Goal: Information Seeking & Learning: Understand process/instructions

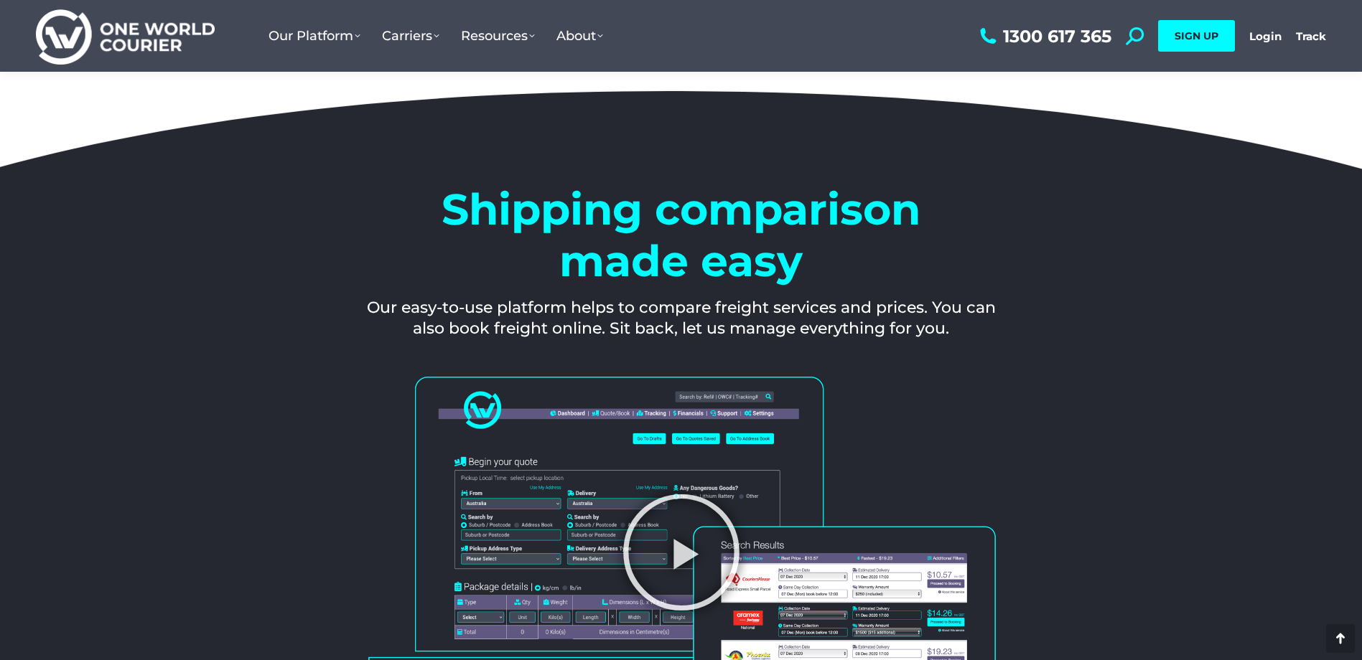
scroll to position [1364, 0]
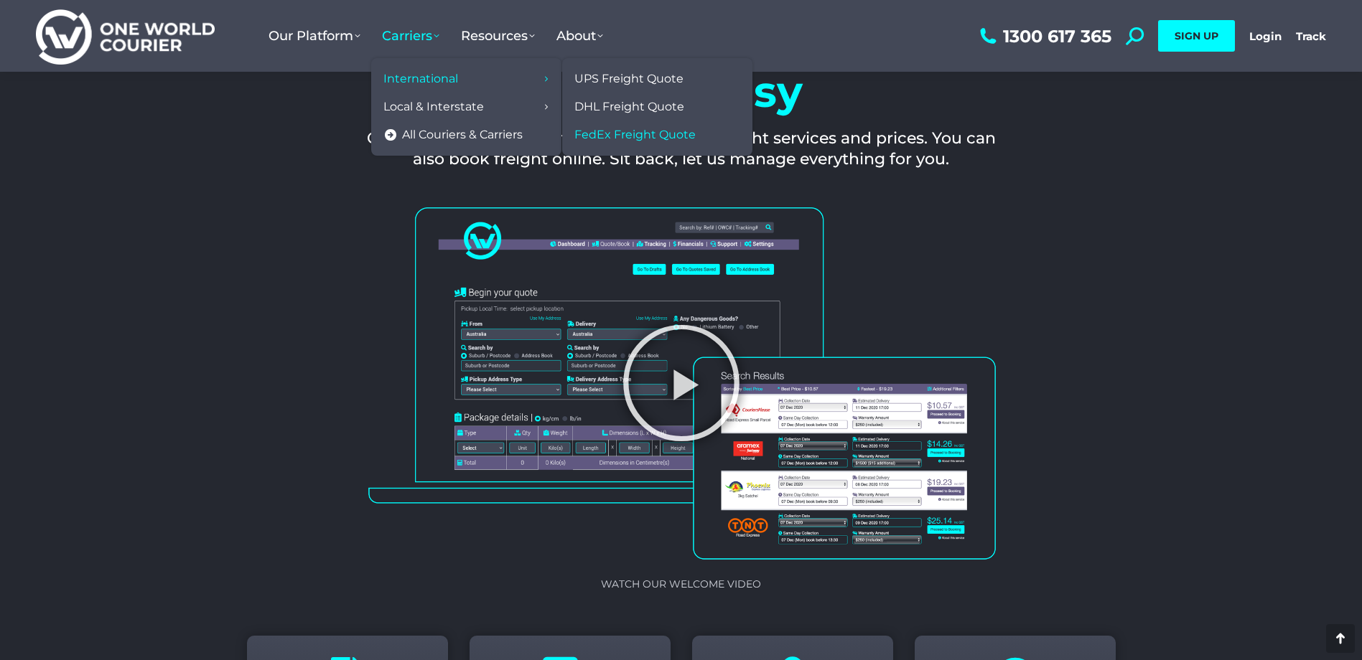
click at [661, 133] on span "FedEx Freight Quote" at bounding box center [634, 135] width 121 height 15
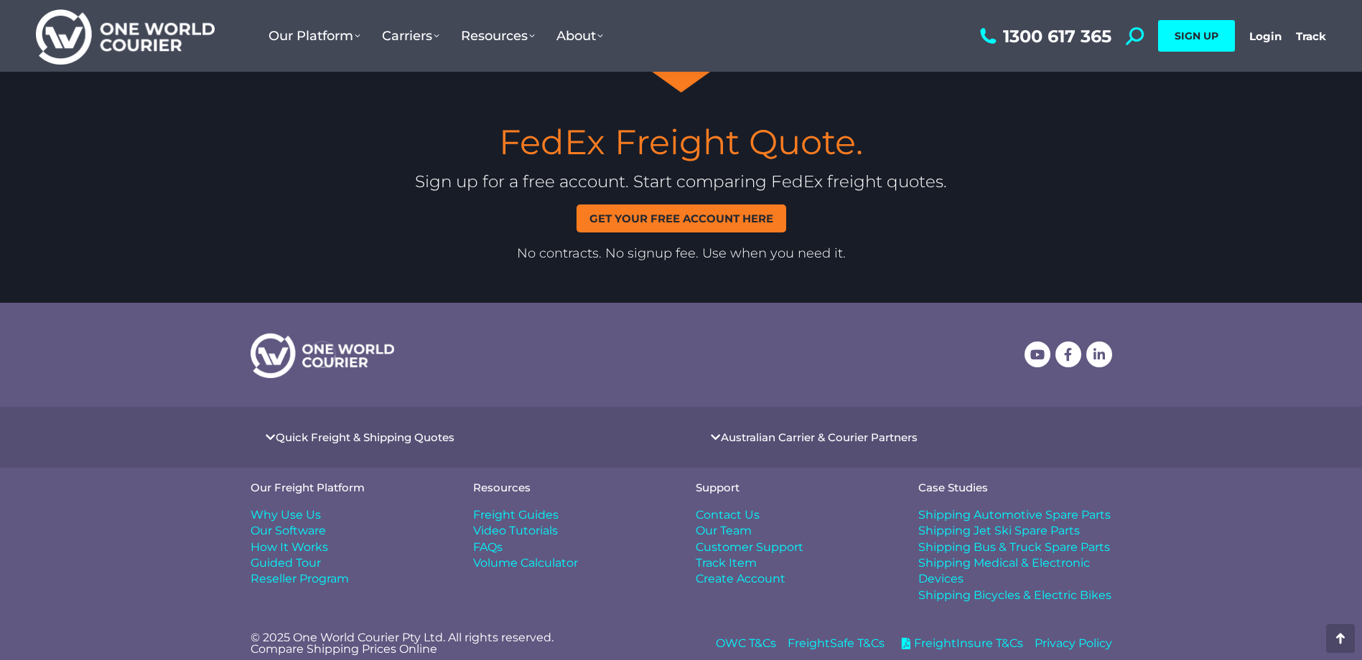
scroll to position [2479, 0]
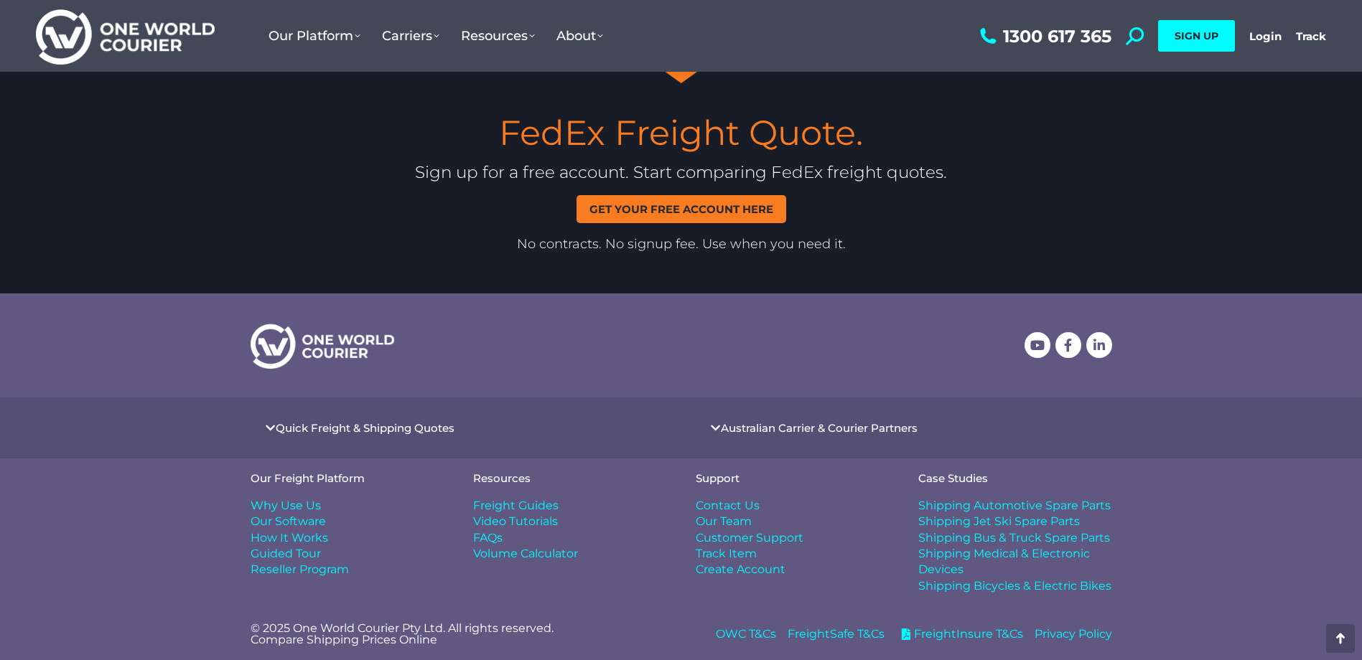
click at [649, 212] on span "Get your free account here" at bounding box center [681, 209] width 184 height 11
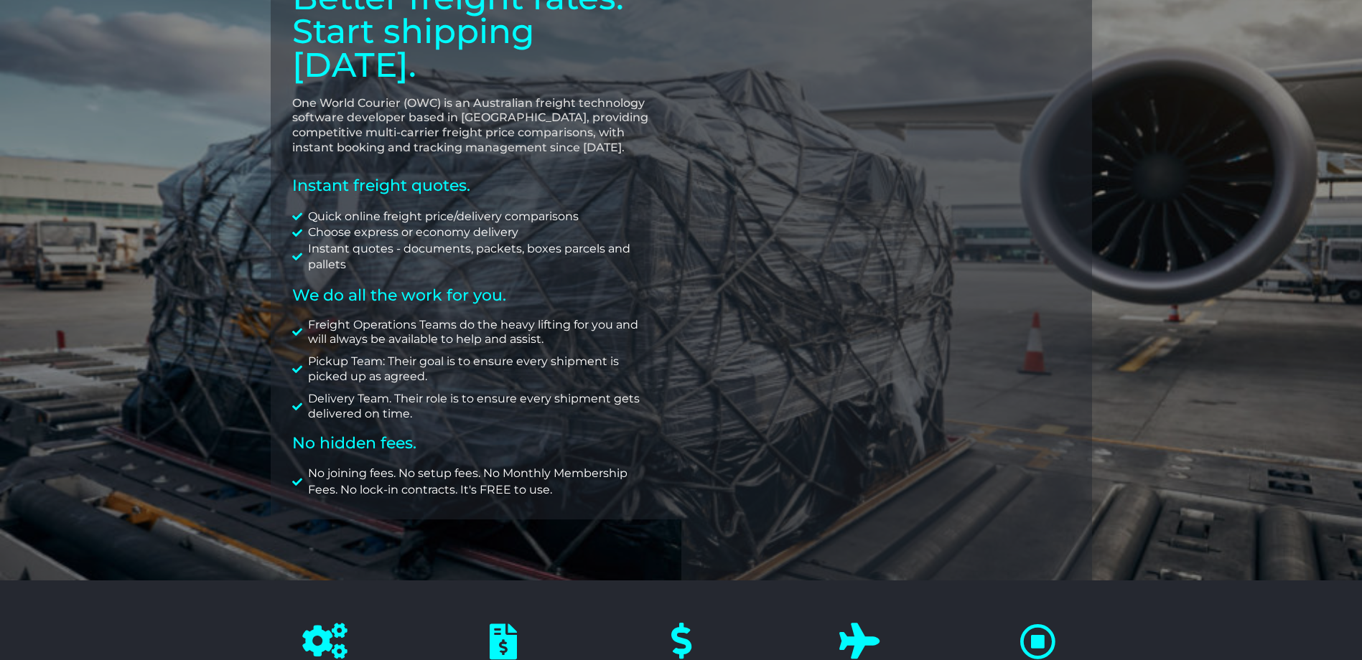
scroll to position [144, 0]
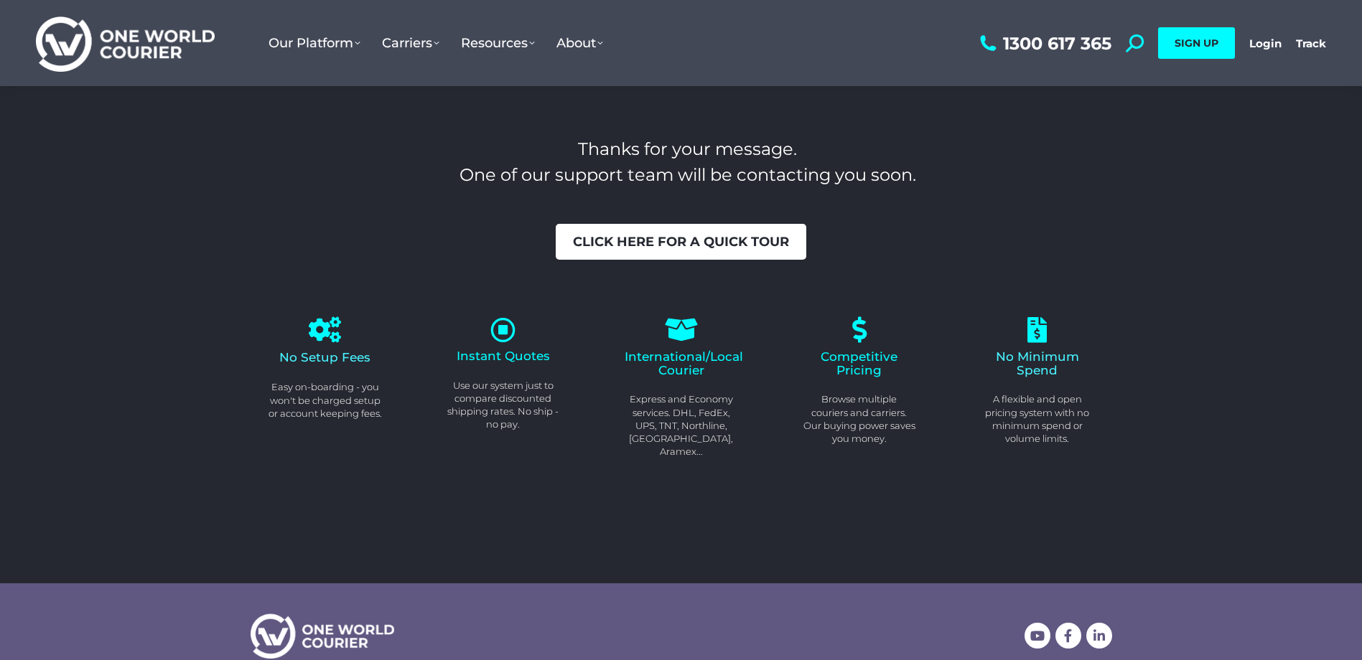
click at [699, 240] on span "Click here for a quick tour" at bounding box center [681, 241] width 216 height 13
